Goal: Task Accomplishment & Management: Manage account settings

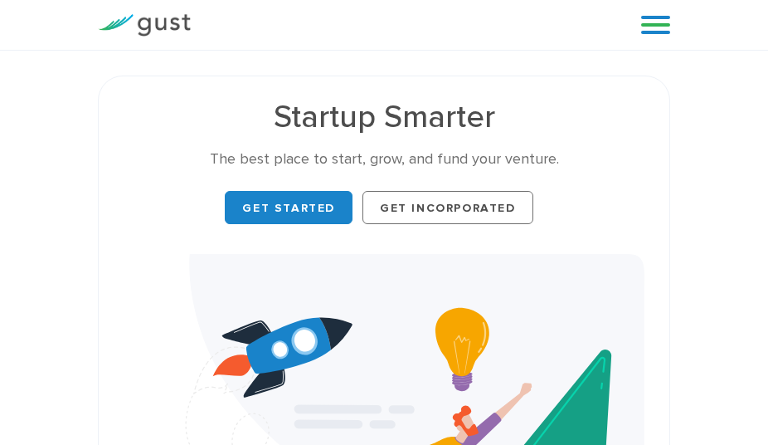
click at [669, 37] on link at bounding box center [655, 24] width 29 height 25
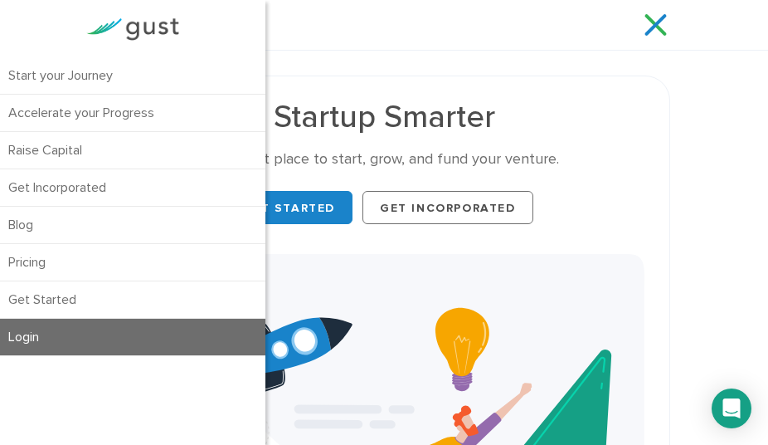
click at [39, 337] on link "Login" at bounding box center [133, 337] width 266 height 37
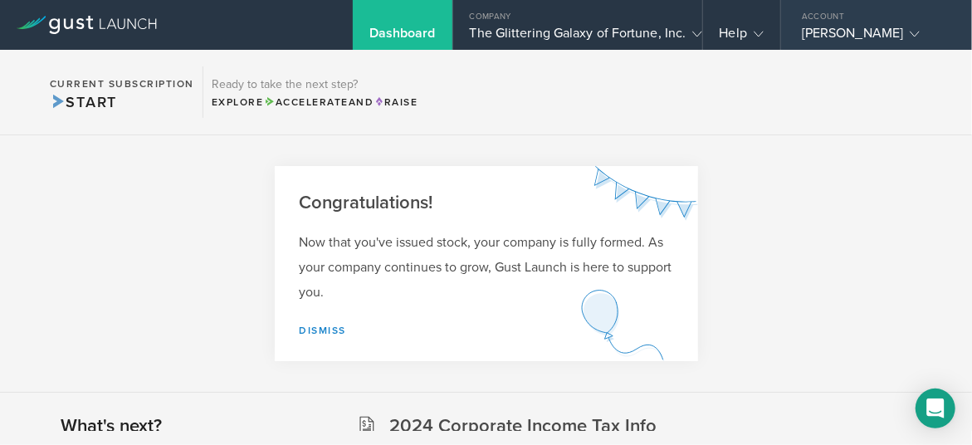
click at [858, 35] on div "[PERSON_NAME]" at bounding box center [872, 37] width 141 height 25
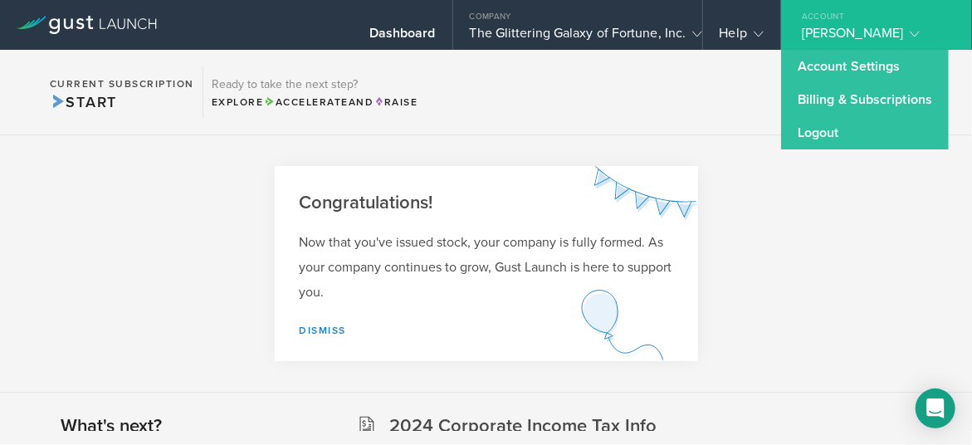
click at [812, 37] on div "[PERSON_NAME]" at bounding box center [872, 37] width 141 height 25
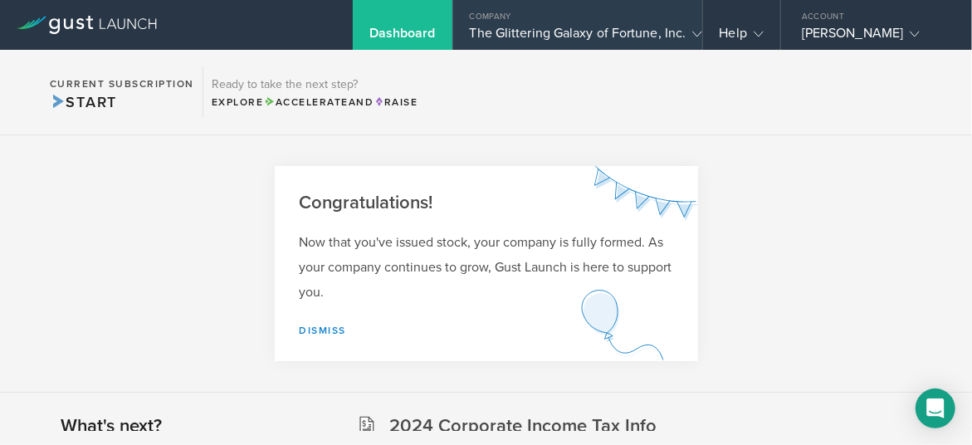
click at [519, 33] on div "The Glittering Galaxy of Fortune, Inc." at bounding box center [578, 37] width 216 height 25
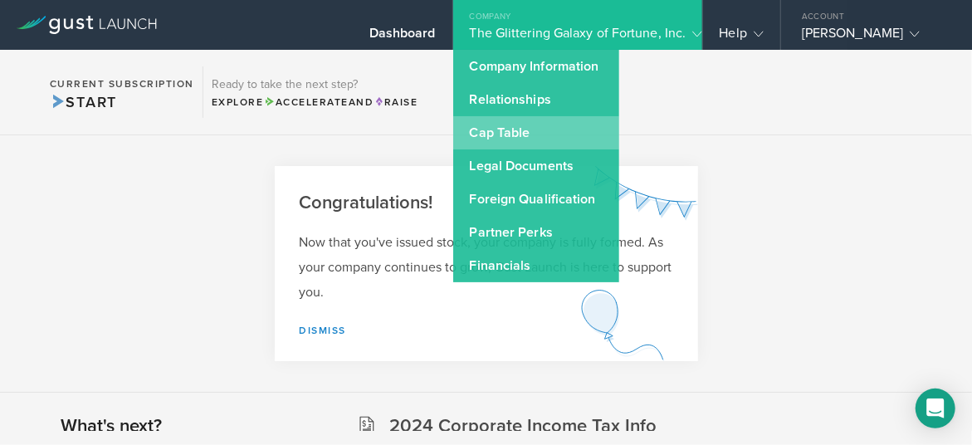
click at [500, 134] on link "Cap Table" at bounding box center [536, 132] width 166 height 33
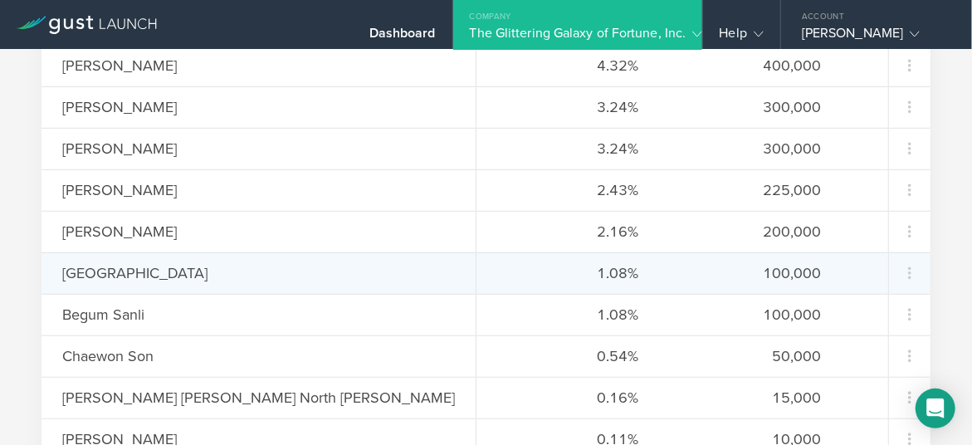
scroll to position [458, 0]
